Goal: Find specific page/section: Find specific page/section

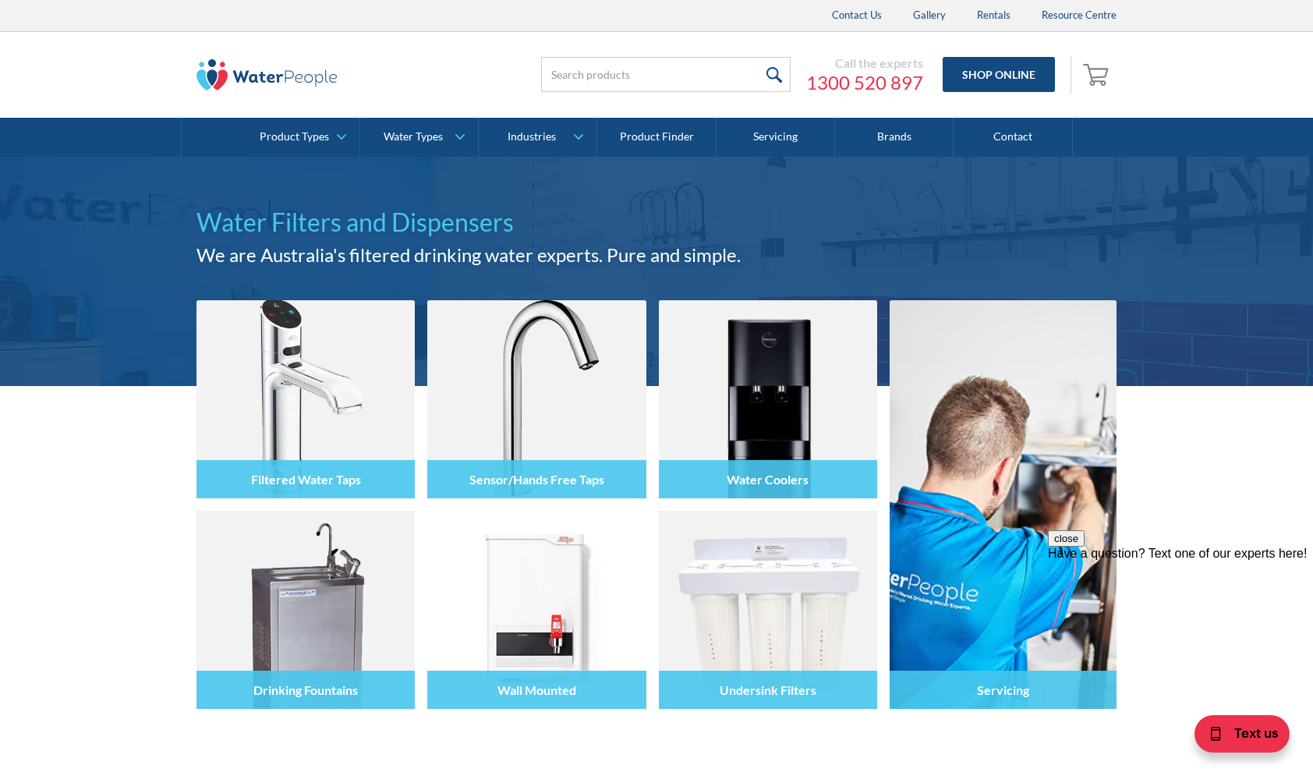
click at [90, 442] on div "Filtered Water Taps Sensor/Hands Free Taps Water Coolers Drinking Fountains Wal…" at bounding box center [656, 590] width 1313 height 409
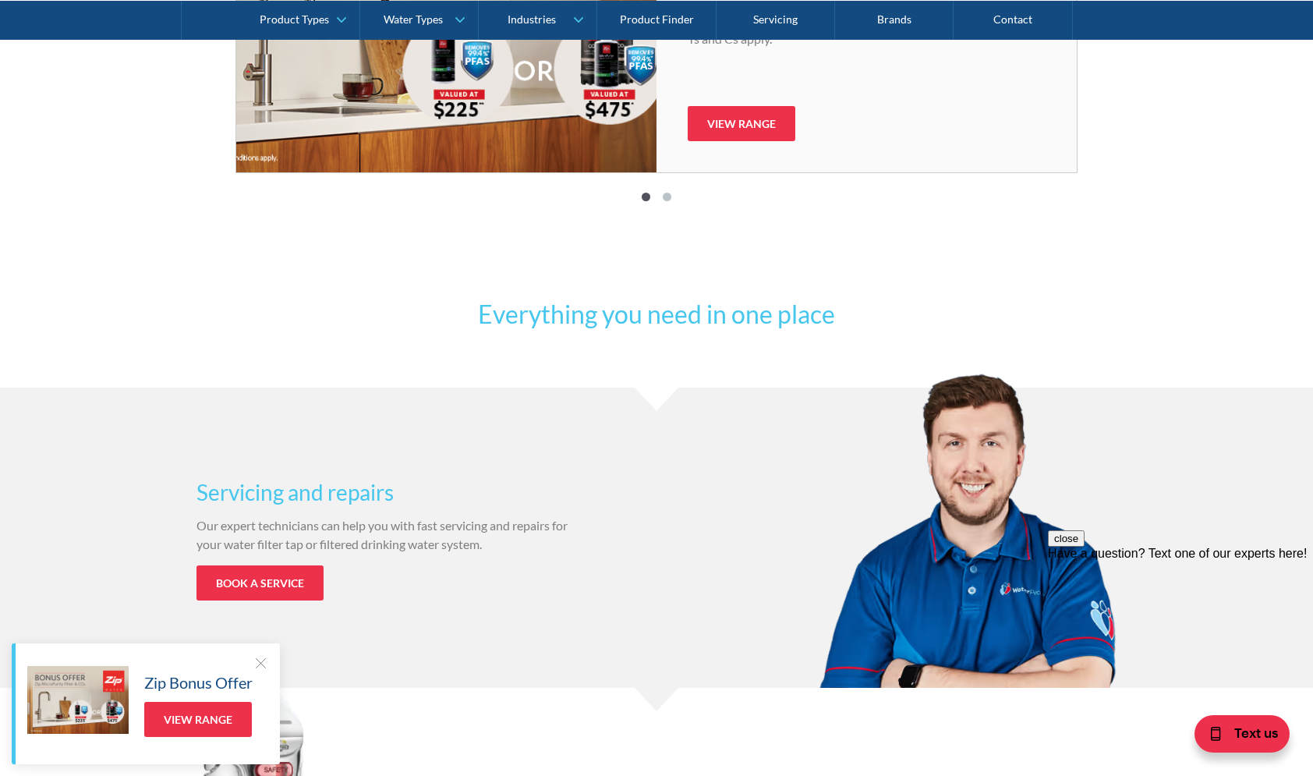
scroll to position [1170, 0]
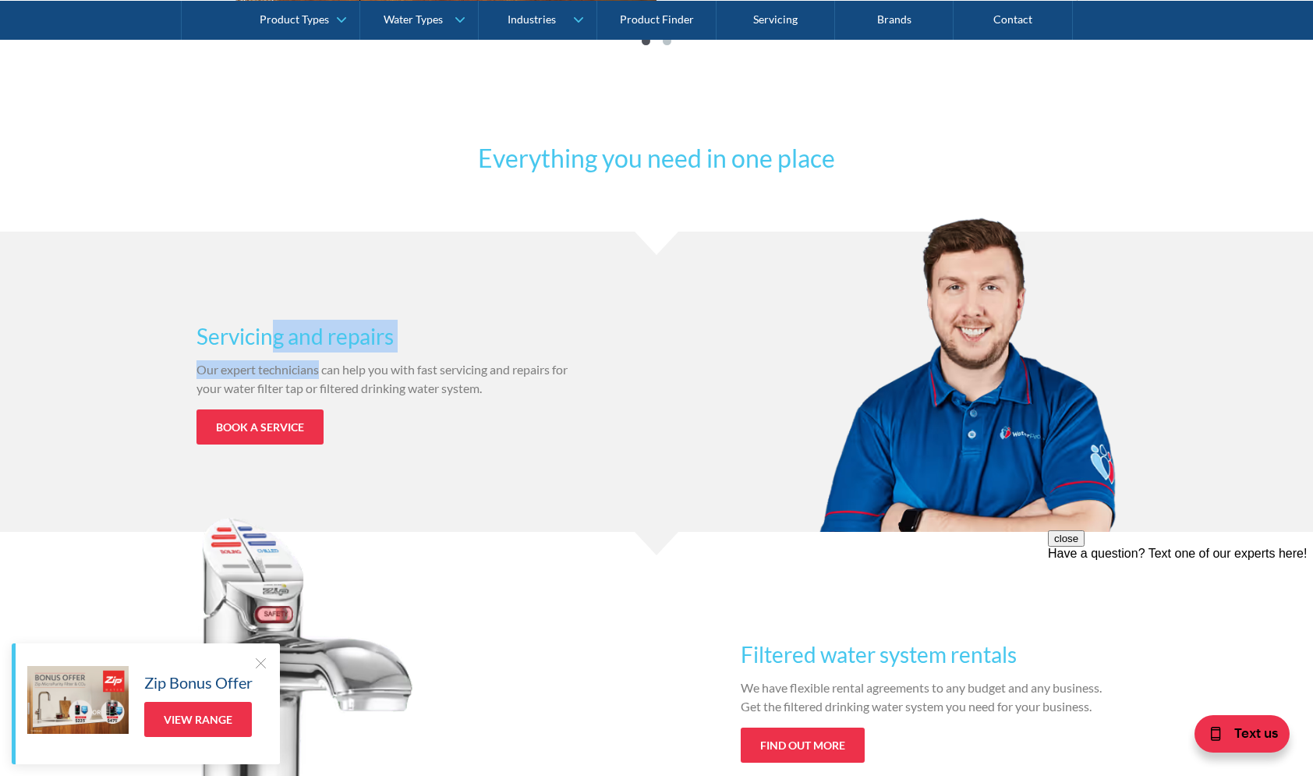
drag, startPoint x: 271, startPoint y: 341, endPoint x: 319, endPoint y: 370, distance: 55.6
click at [319, 370] on div "Servicing and repairs Our expert technicians can help you with fast servicing a…" at bounding box center [384, 382] width 376 height 125
click at [355, 378] on p "Our expert technicians can help you with fast servicing and repairs for your wa…" at bounding box center [384, 378] width 376 height 37
drag, startPoint x: 329, startPoint y: 359, endPoint x: 270, endPoint y: 338, distance: 63.2
click at [270, 338] on div "Servicing and repairs Our expert technicians can help you with fast servicing a…" at bounding box center [384, 382] width 376 height 125
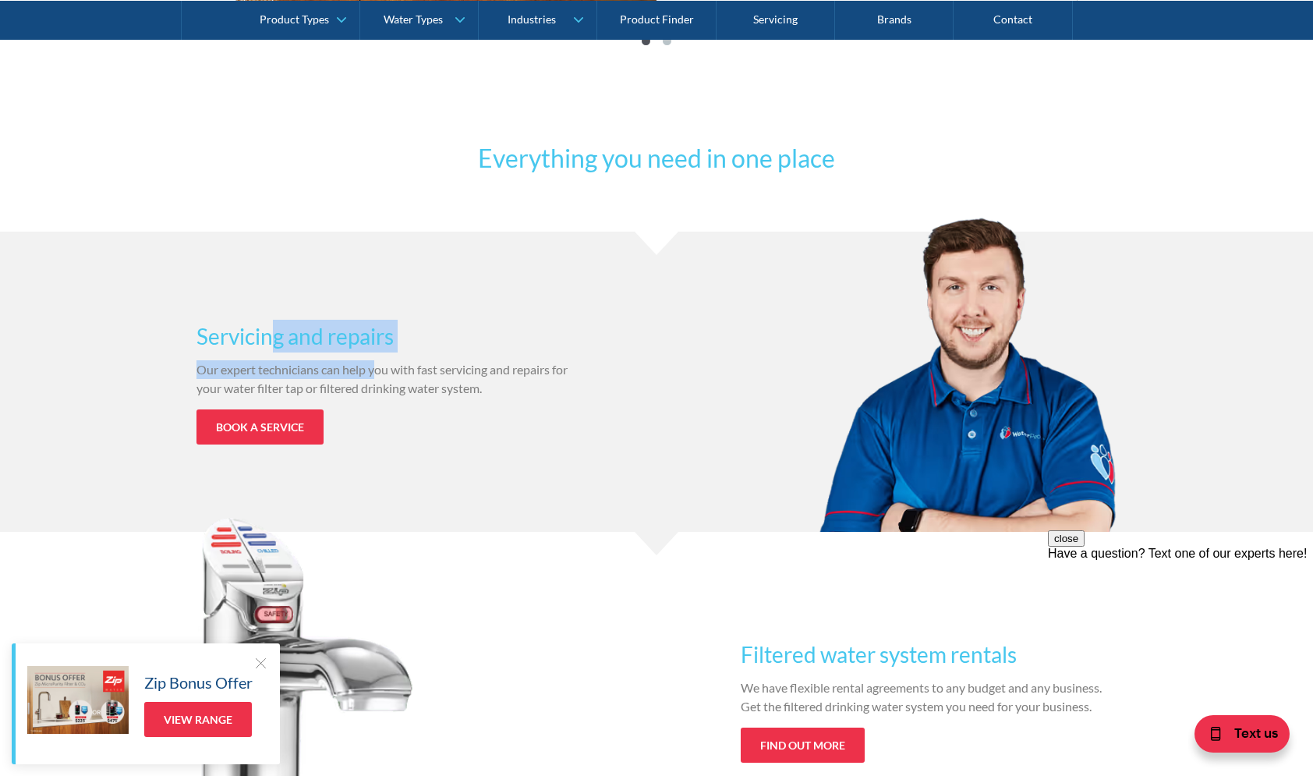
click at [269, 338] on h3 "Servicing and repairs" at bounding box center [384, 336] width 376 height 33
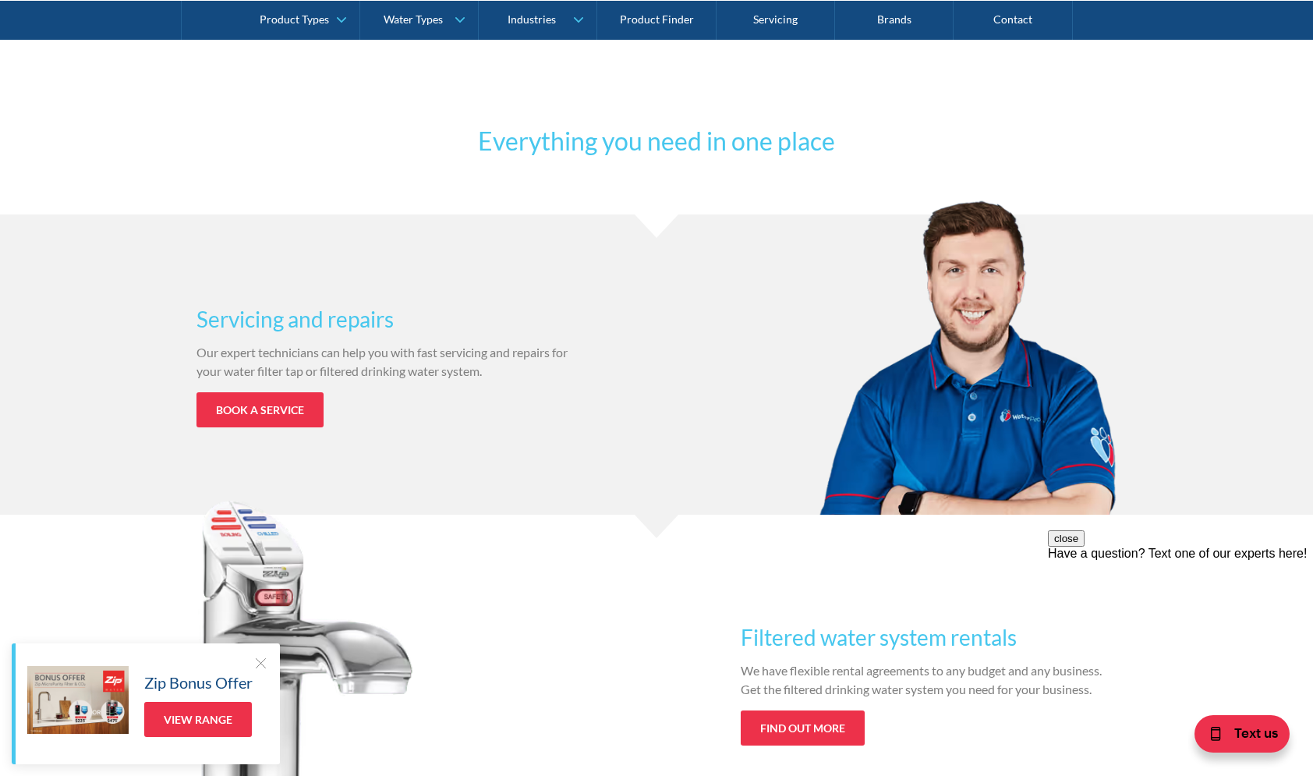
scroll to position [1186, 0]
click at [477, 162] on div "Everything you need in one place" at bounding box center [656, 169] width 1313 height 92
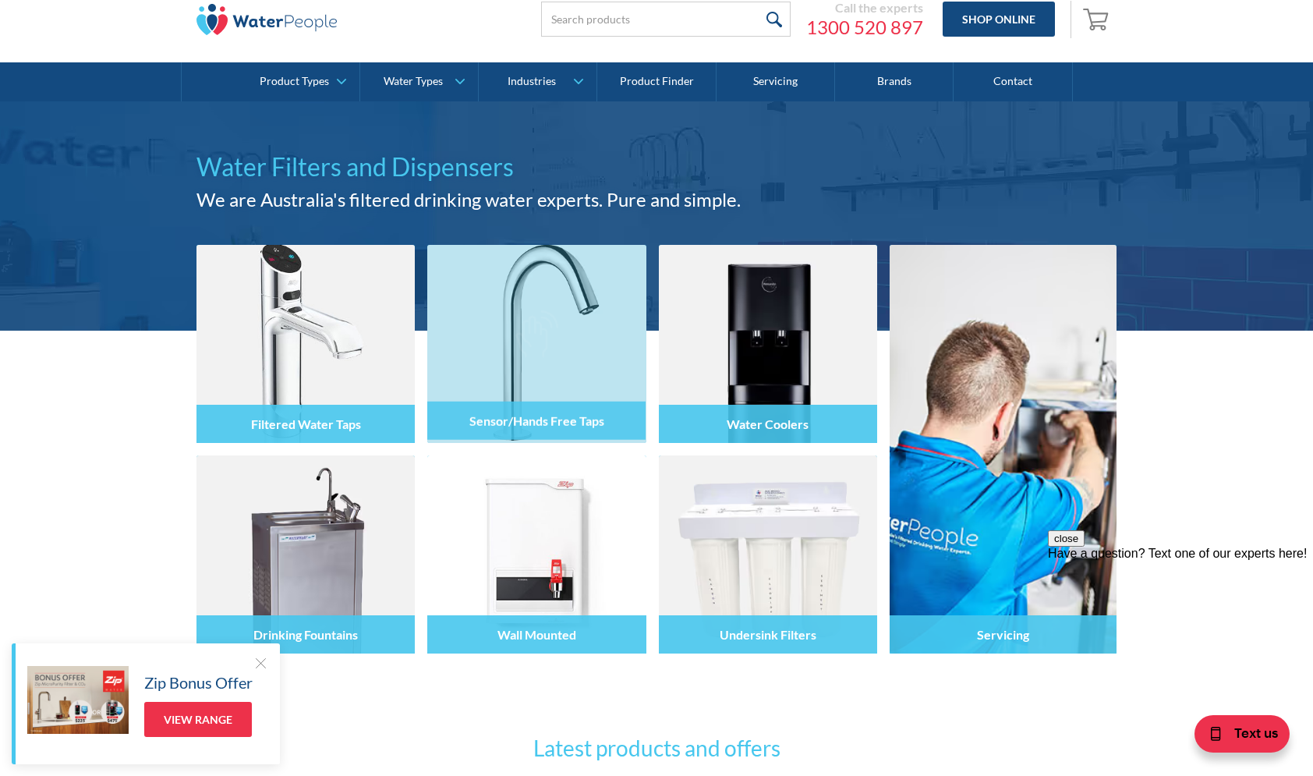
scroll to position [0, 0]
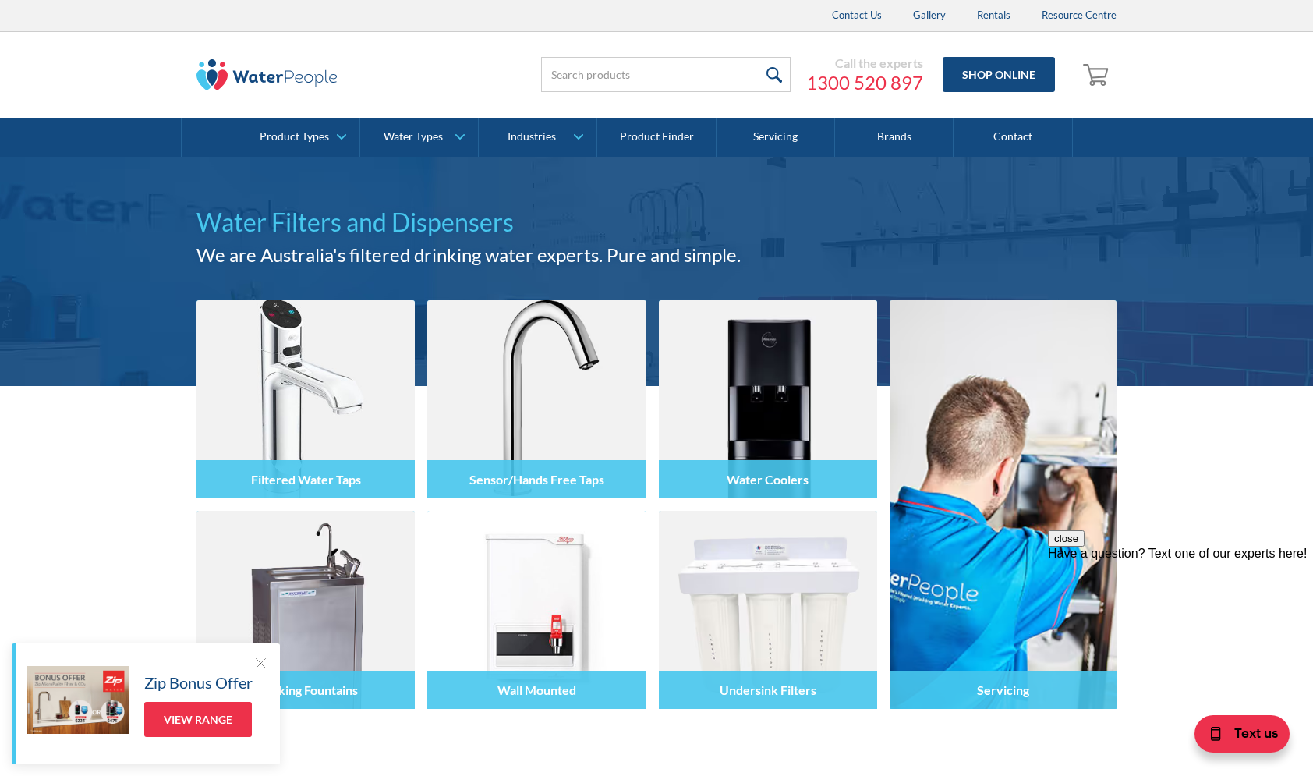
click at [420, 370] on div "Filtered Water Taps Sensor/Hands Free Taps Water Coolers Drinking Fountains Wal…" at bounding box center [536, 504] width 681 height 409
